Goal: Complete application form

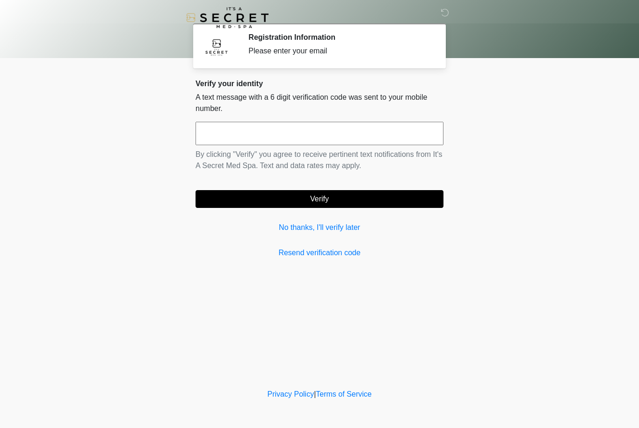
scroll to position [0, 0]
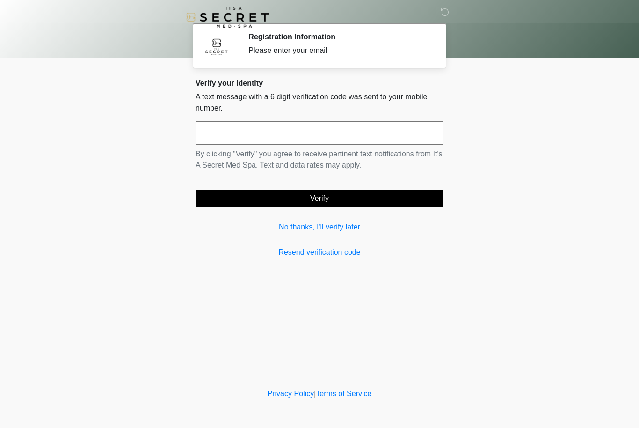
click at [302, 142] on input "text" at bounding box center [320, 133] width 248 height 23
type input "******"
click at [371, 202] on button "Verify" at bounding box center [320, 199] width 248 height 18
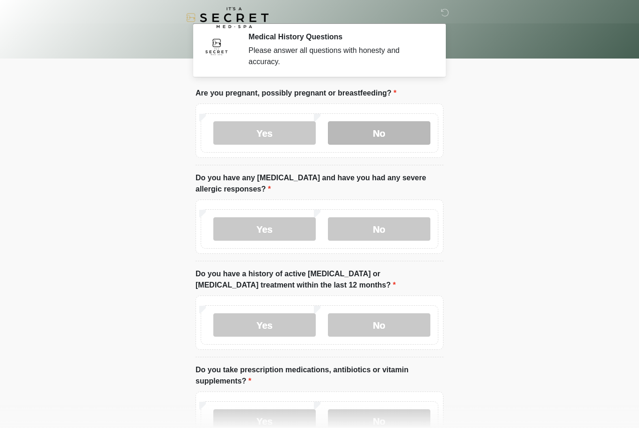
click at [392, 132] on label "No" at bounding box center [379, 132] width 102 height 23
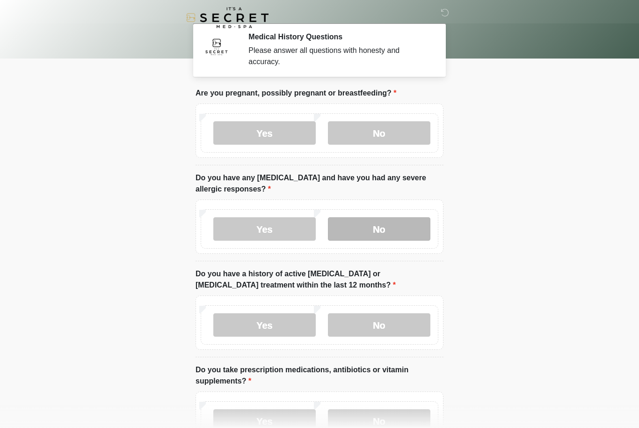
click at [398, 224] on label "No" at bounding box center [379, 228] width 102 height 23
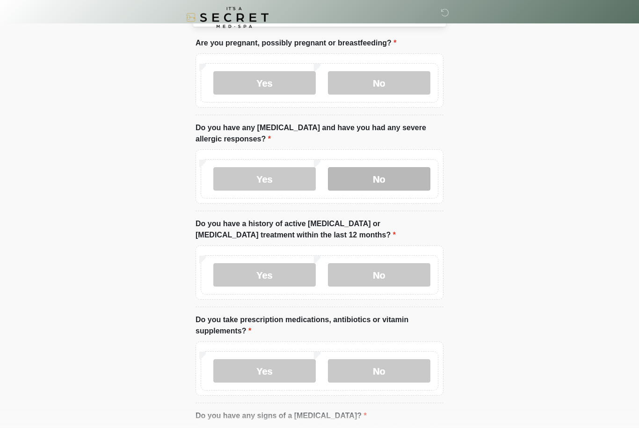
scroll to position [51, 0]
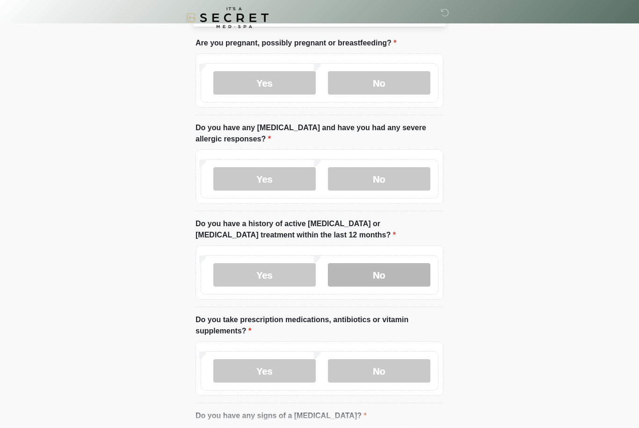
click at [405, 275] on label "No" at bounding box center [379, 274] width 102 height 23
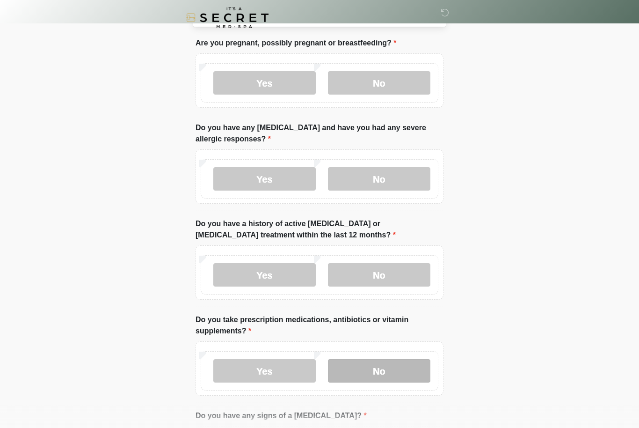
click at [408, 371] on label "No" at bounding box center [379, 370] width 102 height 23
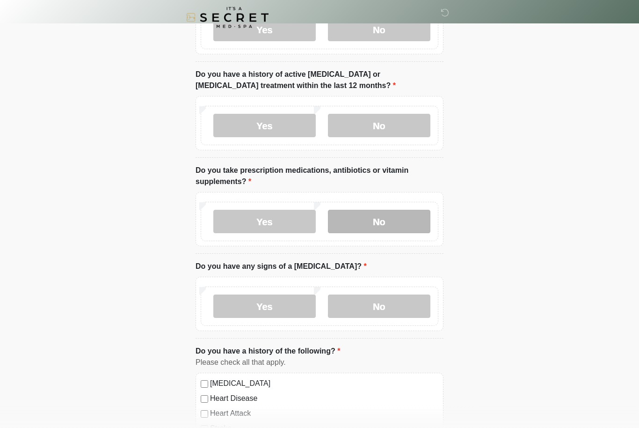
scroll to position [199, 0]
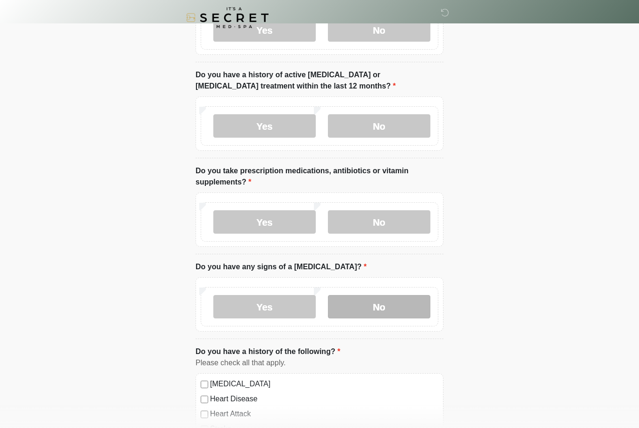
click at [400, 305] on label "No" at bounding box center [379, 306] width 102 height 23
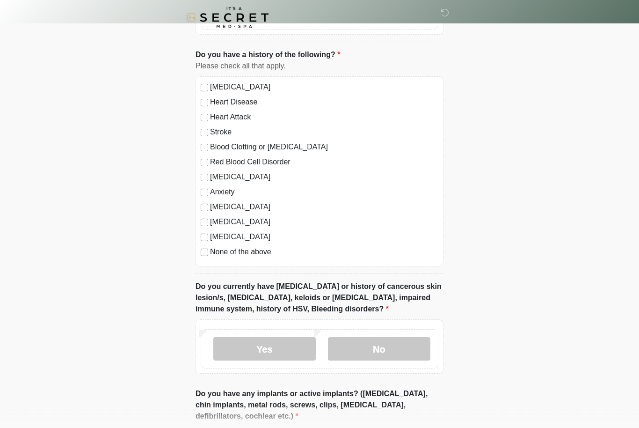
scroll to position [510, 0]
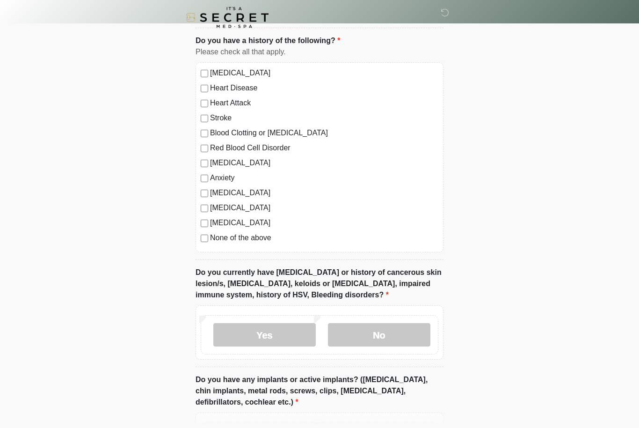
click at [252, 238] on label "None of the above" at bounding box center [324, 238] width 228 height 11
click at [361, 335] on label "No" at bounding box center [379, 334] width 102 height 23
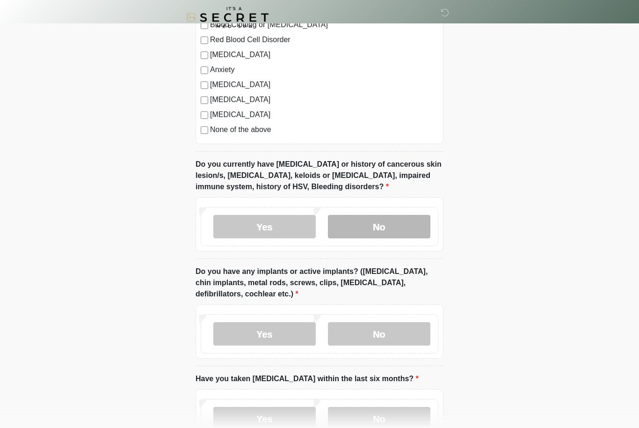
scroll to position [618, 0]
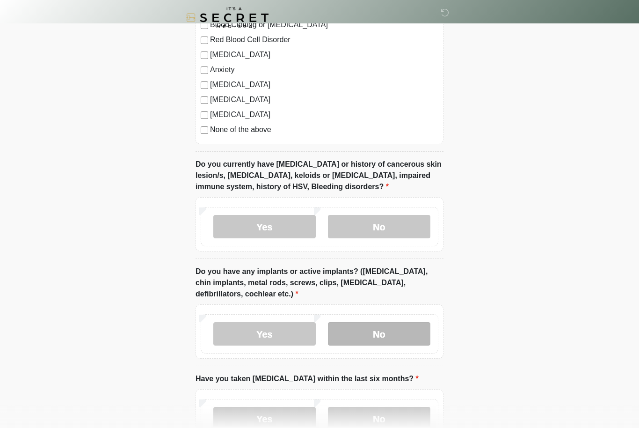
click at [399, 334] on label "No" at bounding box center [379, 333] width 102 height 23
click at [393, 414] on label "No" at bounding box center [379, 418] width 102 height 23
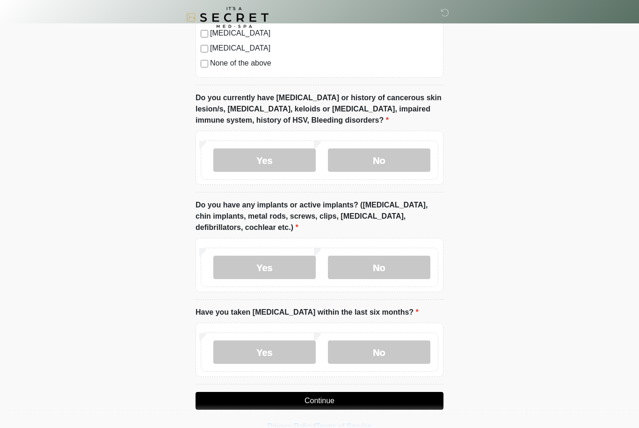
click at [397, 395] on button "Continue" at bounding box center [320, 401] width 248 height 18
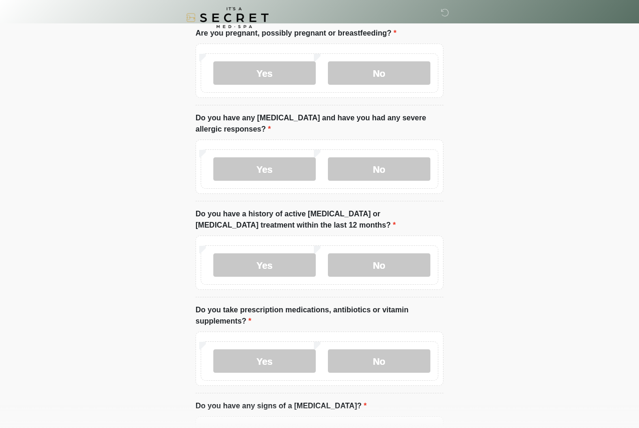
scroll to position [0, 0]
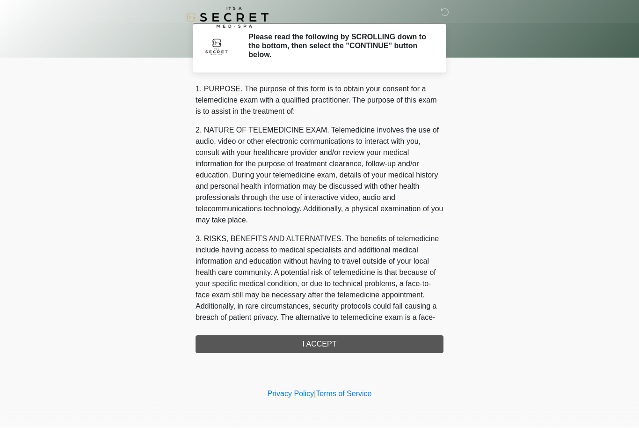
click at [407, 339] on div "1. PURPOSE. The purpose of this form is to obtain your consent for a telemedici…" at bounding box center [320, 218] width 248 height 269
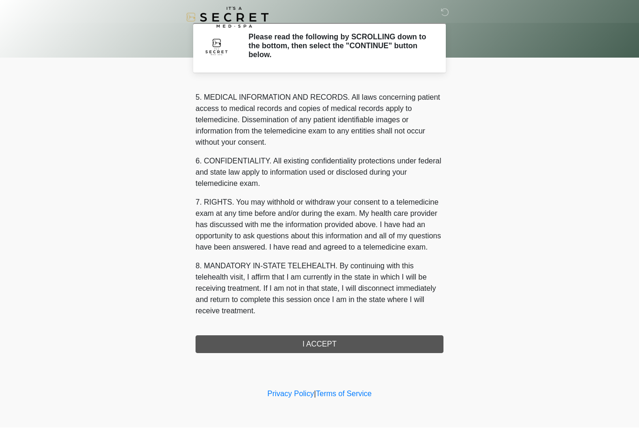
click at [322, 343] on button "I ACCEPT" at bounding box center [320, 344] width 248 height 18
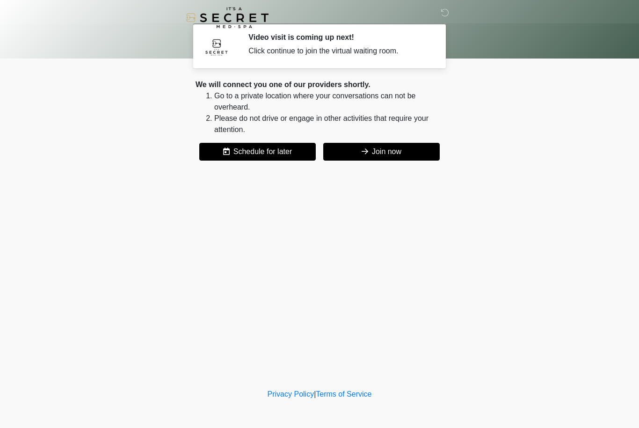
click at [387, 155] on button "Join now" at bounding box center [381, 152] width 117 height 18
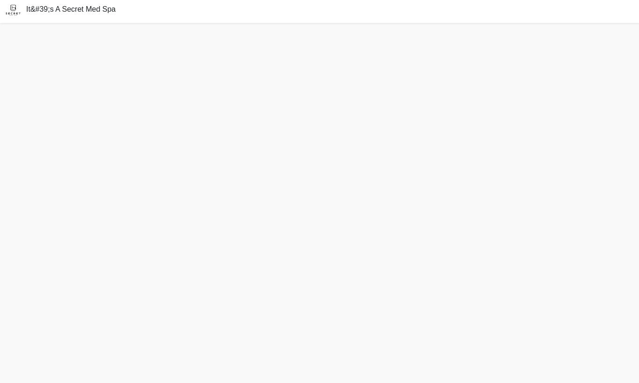
scroll to position [3, 0]
